Goal: Information Seeking & Learning: Learn about a topic

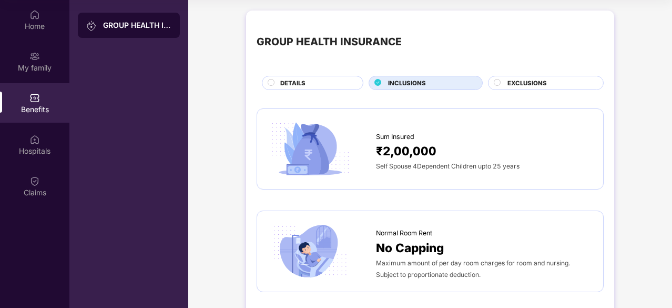
click at [543, 79] on span "EXCLUSIONS" at bounding box center [526, 82] width 39 height 9
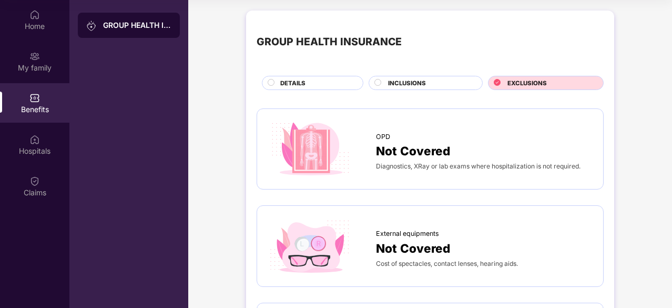
click at [344, 85] on div "DETAILS" at bounding box center [316, 83] width 83 height 11
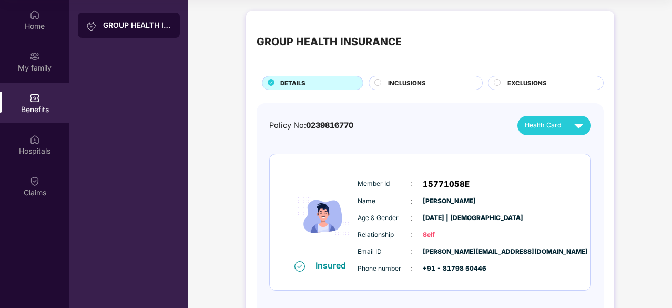
scroll to position [47, 0]
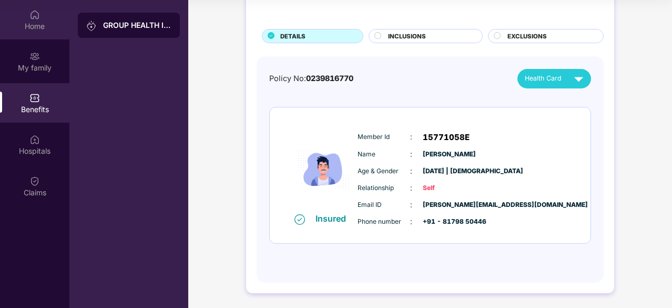
click at [57, 26] on div "Home" at bounding box center [34, 26] width 69 height 11
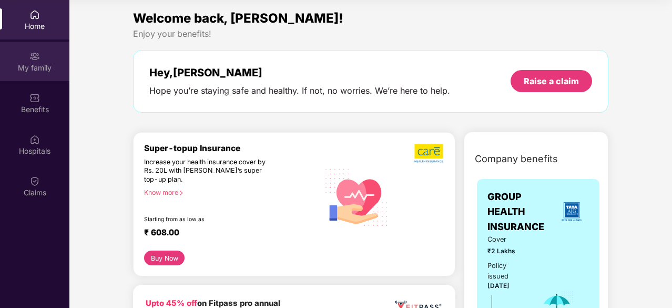
click at [56, 62] on div "My family" at bounding box center [34, 61] width 69 height 39
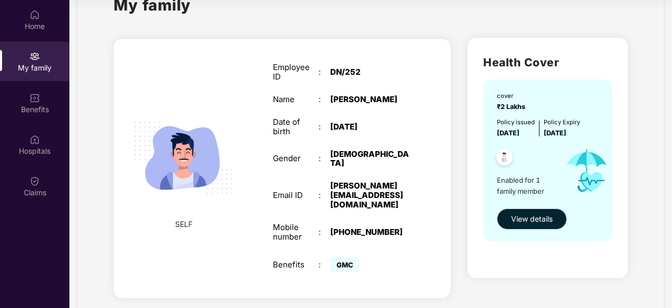
scroll to position [30, 0]
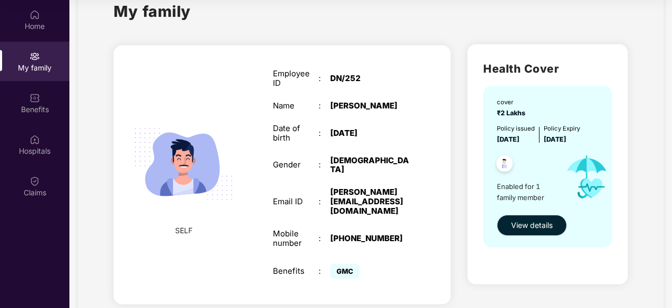
click at [541, 228] on span "View details" at bounding box center [532, 225] width 42 height 12
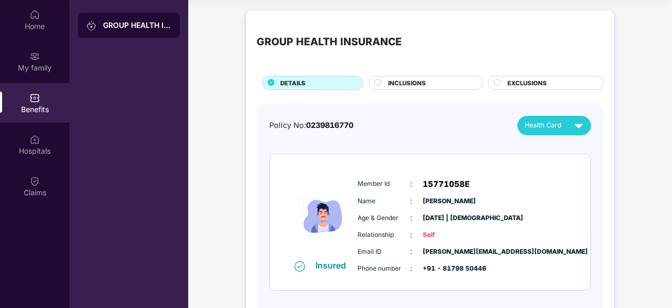
click at [443, 80] on div "INCLUSIONS" at bounding box center [430, 83] width 94 height 11
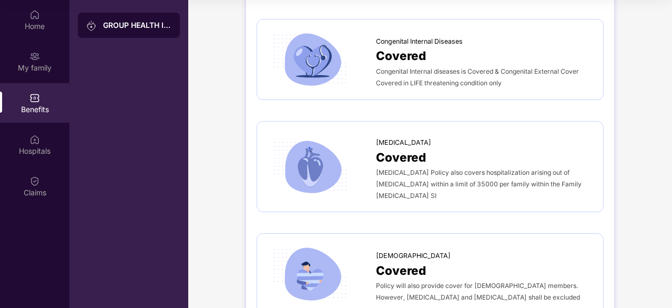
scroll to position [2218, 0]
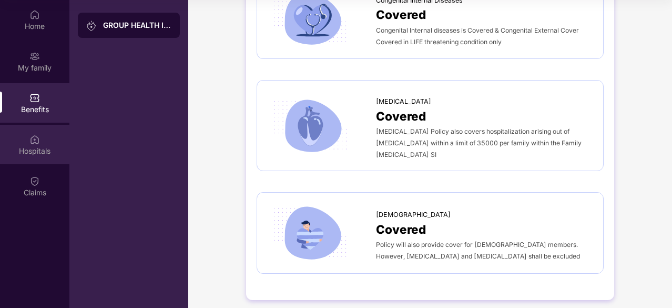
click at [44, 138] on div "Hospitals" at bounding box center [34, 144] width 69 height 39
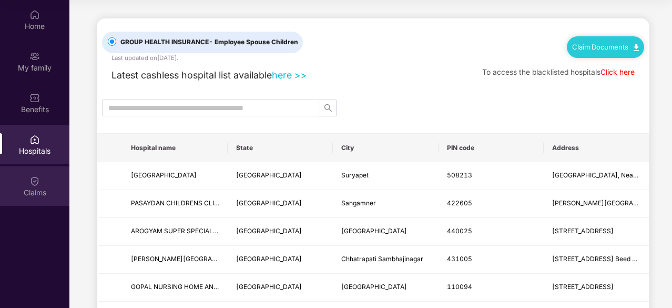
click at [30, 181] on img at bounding box center [34, 181] width 11 height 11
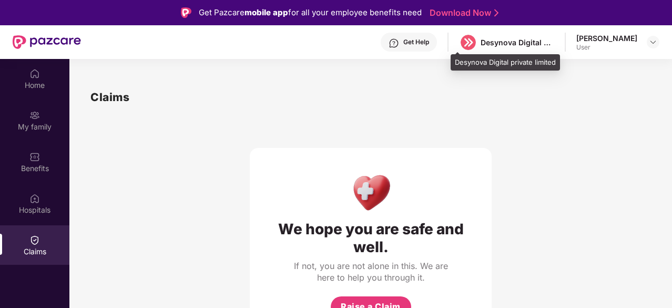
click at [488, 42] on div "Desynova Digital private limited" at bounding box center [518, 42] width 74 height 10
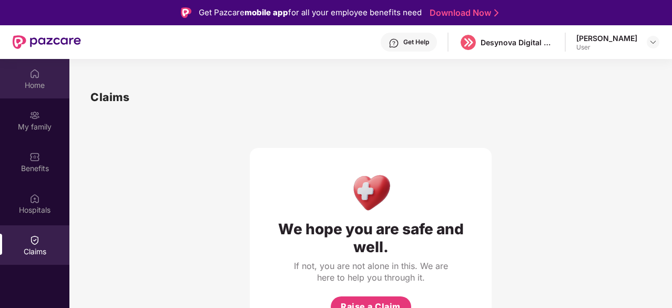
click at [51, 82] on div "Home" at bounding box center [34, 85] width 69 height 11
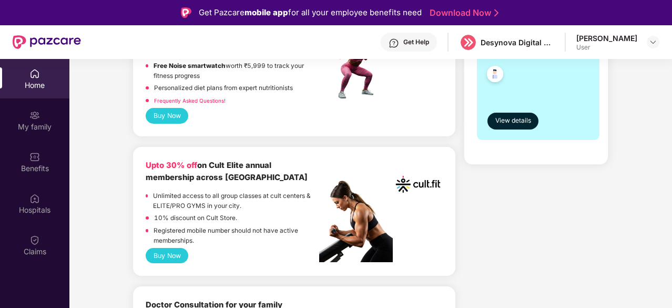
scroll to position [363, 0]
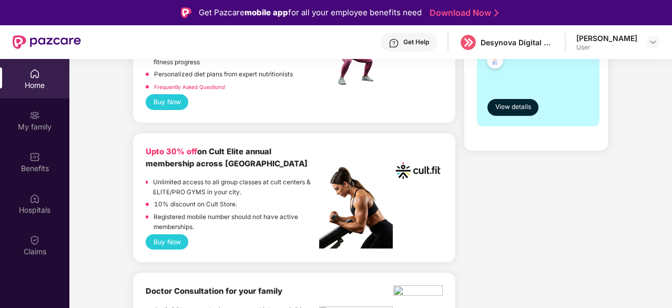
click at [179, 241] on button "Buy Now" at bounding box center [167, 241] width 43 height 15
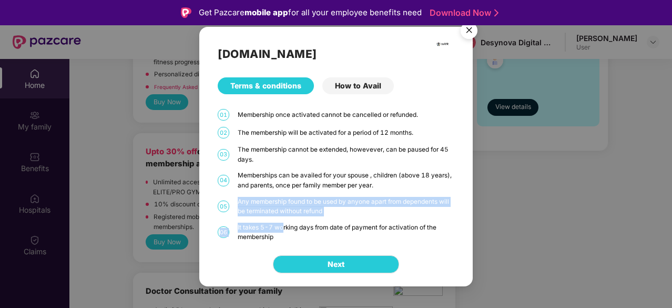
drag, startPoint x: 239, startPoint y: 201, endPoint x: 278, endPoint y: 224, distance: 45.0
click at [278, 224] on div "[DOMAIN_NAME] Terms & conditions How to Avail 01 Membership once activated cann…" at bounding box center [335, 134] width 273 height 215
click at [274, 218] on div "[DOMAIN_NAME] Terms & conditions How to Avail 01 Membership once activated cann…" at bounding box center [335, 134] width 273 height 215
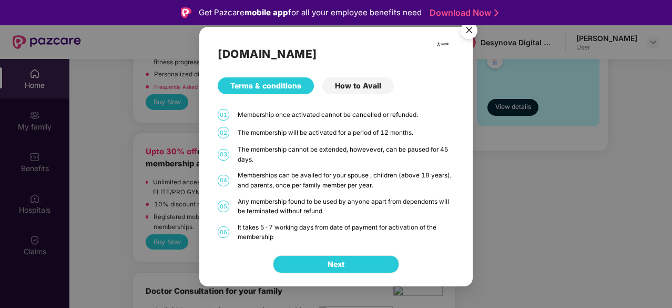
click at [325, 260] on button "Next" at bounding box center [336, 264] width 126 height 18
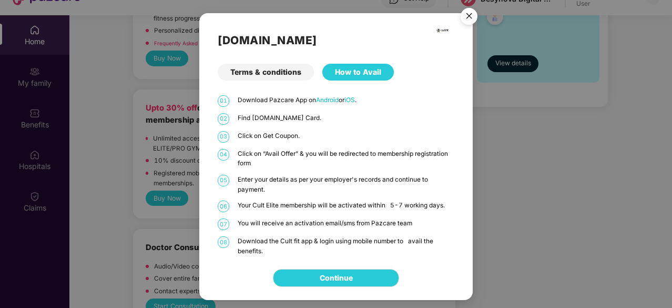
scroll to position [0, 0]
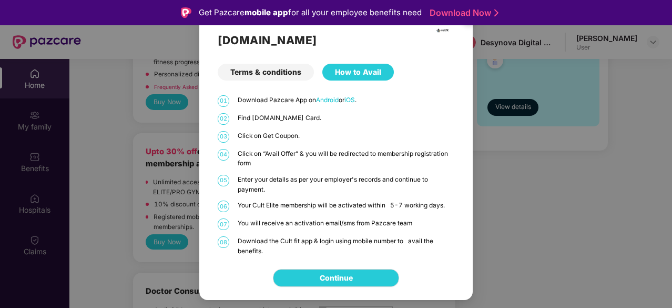
click at [492, 135] on div "[DOMAIN_NAME] Terms & conditions How to Avail 01 Download Pazcare App on Androi…" at bounding box center [336, 154] width 672 height 308
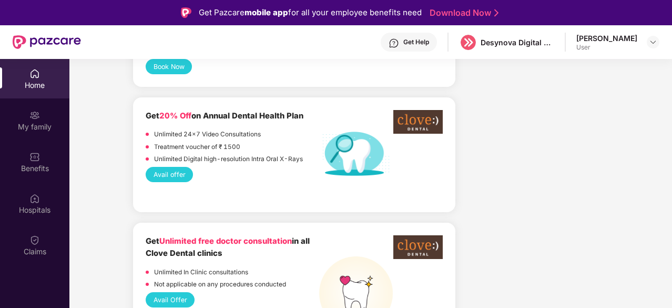
scroll to position [931, 0]
